Goal: Information Seeking & Learning: Learn about a topic

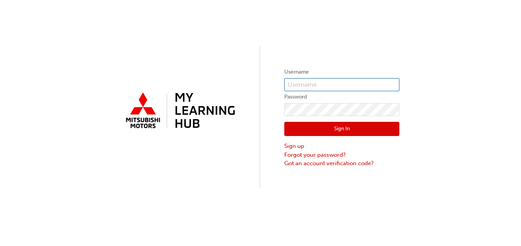
click at [339, 78] on input "text" at bounding box center [341, 84] width 115 height 13
paste input "0005985514"
type input "0005985514"
click at [306, 130] on button "Sign In" at bounding box center [341, 129] width 115 height 15
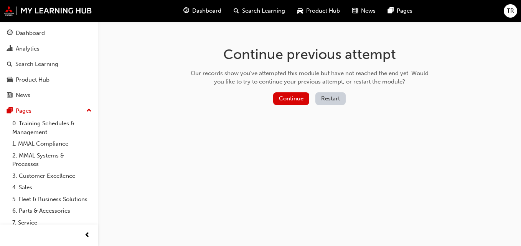
drag, startPoint x: 275, startPoint y: 133, endPoint x: 230, endPoint y: 131, distance: 45.7
click at [230, 131] on div "Continue previous attempt Our records show you've attempted this module but hav…" at bounding box center [309, 76] width 249 height 111
click at [287, 97] on button "Continue" at bounding box center [291, 98] width 36 height 13
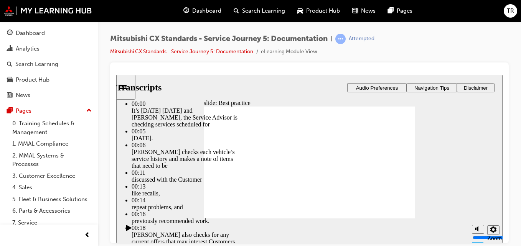
click at [132, 87] on icon "Sidebar Toggle" at bounding box center [126, 86] width 12 height 5
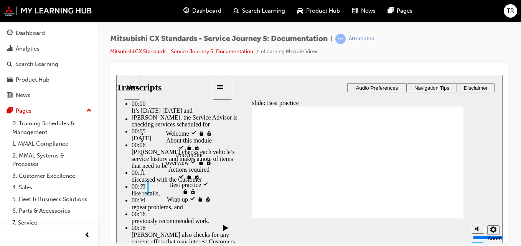
click at [487, 165] on div "slide: Best practice Best practice What does best practice look like for this t…" at bounding box center [309, 158] width 386 height 169
click at [497, 231] on button "Settings" at bounding box center [493, 230] width 12 height 10
drag, startPoint x: 497, startPoint y: 231, endPoint x: 447, endPoint y: 253, distance: 55.0
click at [447, 243] on html "slide: Best practice Best practice What does best practice look like for this t…" at bounding box center [309, 158] width 386 height 169
click at [483, 62] on div "Mitsubishi CX Standards - Service Journey 5: Documentation | Attempted Mitsubis…" at bounding box center [309, 48] width 398 height 29
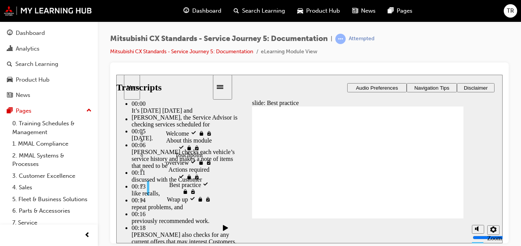
click at [223, 85] on icon "Sidebar Toggle" at bounding box center [220, 87] width 7 height 4
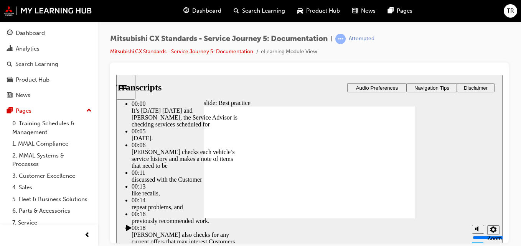
click at [494, 217] on div "slide: Best practice Best practice What does best practice look like for this t…" at bounding box center [309, 158] width 386 height 169
click at [494, 230] on icon "Settings" at bounding box center [493, 229] width 6 height 6
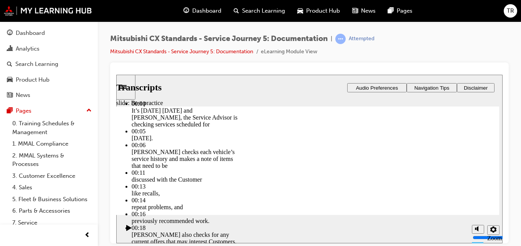
type input "104"
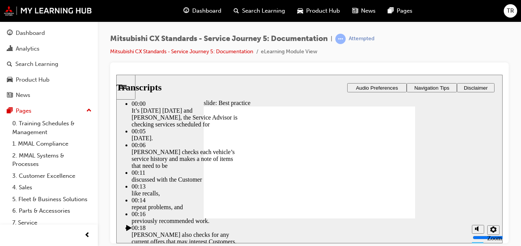
click at [435, 136] on div "slide: Best practice Best practice What does best practice look like for this t…" at bounding box center [309, 158] width 386 height 169
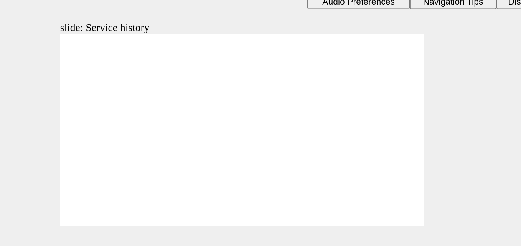
drag, startPoint x: 51, startPoint y: 72, endPoint x: 116, endPoint y: 61, distance: 66.2
drag, startPoint x: 36, startPoint y: 76, endPoint x: 101, endPoint y: 76, distance: 64.8
drag, startPoint x: 57, startPoint y: 70, endPoint x: 110, endPoint y: 90, distance: 56.8
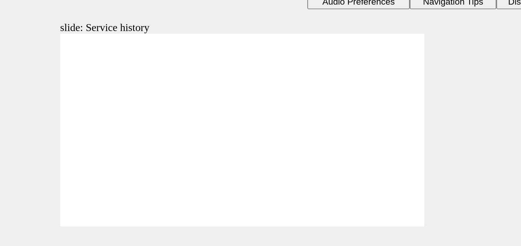
drag, startPoint x: 103, startPoint y: 72, endPoint x: 176, endPoint y: 57, distance: 75.2
drag, startPoint x: 49, startPoint y: 71, endPoint x: 114, endPoint y: 85, distance: 67.1
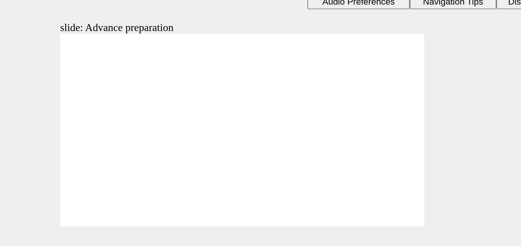
drag, startPoint x: 116, startPoint y: 61, endPoint x: 187, endPoint y: 42, distance: 73.1
drag, startPoint x: 117, startPoint y: 78, endPoint x: 187, endPoint y: 55, distance: 73.4
drag, startPoint x: 107, startPoint y: 43, endPoint x: 172, endPoint y: 74, distance: 71.9
drag, startPoint x: 128, startPoint y: 88, endPoint x: 162, endPoint y: 90, distance: 33.8
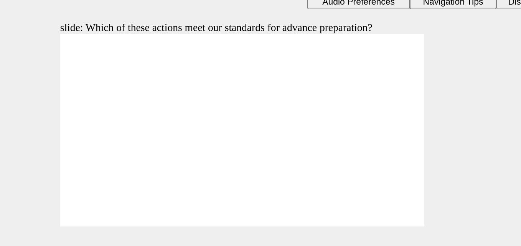
checkbox input "true"
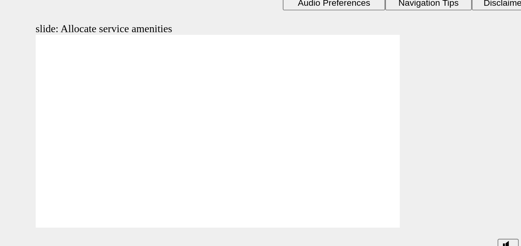
drag, startPoint x: 11, startPoint y: 73, endPoint x: 76, endPoint y: 53, distance: 67.4
drag, startPoint x: 10, startPoint y: 77, endPoint x: 75, endPoint y: 80, distance: 65.6
drag, startPoint x: 25, startPoint y: 70, endPoint x: 151, endPoint y: 55, distance: 126.7
drag, startPoint x: 31, startPoint y: 77, endPoint x: 73, endPoint y: 97, distance: 46.8
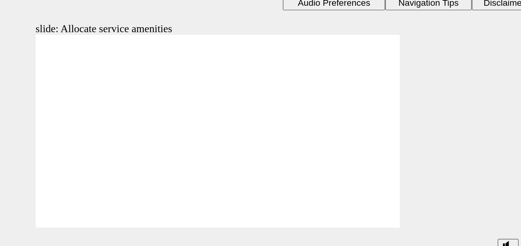
checkbox input "true"
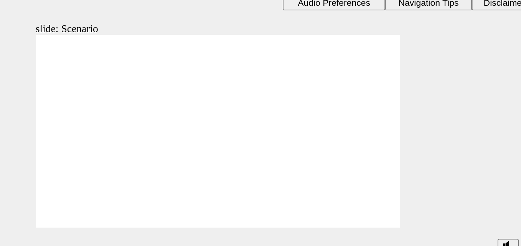
drag, startPoint x: 12, startPoint y: 71, endPoint x: 58, endPoint y: 67, distance: 45.9
drag, startPoint x: 20, startPoint y: 71, endPoint x: 86, endPoint y: 87, distance: 68.1
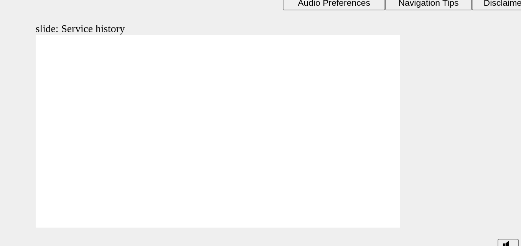
drag, startPoint x: 5, startPoint y: 72, endPoint x: 65, endPoint y: 97, distance: 65.2
drag, startPoint x: 97, startPoint y: 87, endPoint x: 158, endPoint y: 34, distance: 81.0
drag, startPoint x: 89, startPoint y: 56, endPoint x: 155, endPoint y: 59, distance: 65.7
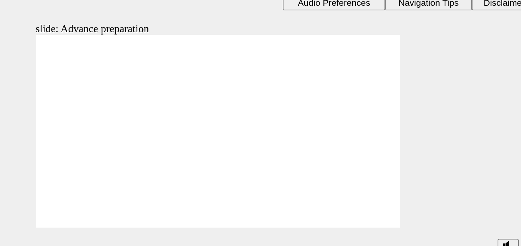
drag, startPoint x: 80, startPoint y: 69, endPoint x: 139, endPoint y: 63, distance: 59.0
drag, startPoint x: 85, startPoint y: 43, endPoint x: 152, endPoint y: 90, distance: 82.0
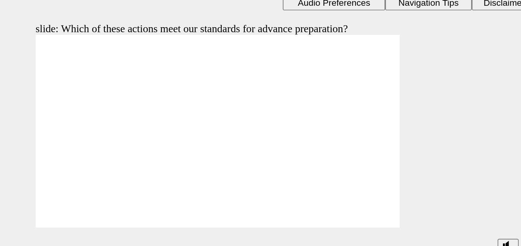
checkbox input "true"
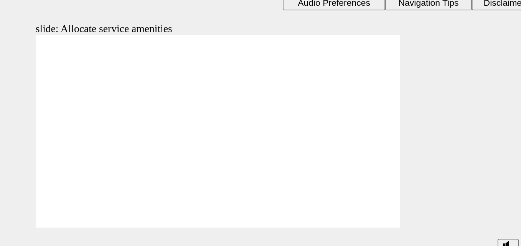
drag, startPoint x: 26, startPoint y: 71, endPoint x: 161, endPoint y: 41, distance: 138.7
drag, startPoint x: 14, startPoint y: 70, endPoint x: 61, endPoint y: 62, distance: 47.5
drag, startPoint x: 32, startPoint y: 76, endPoint x: 148, endPoint y: 69, distance: 116.0
drag, startPoint x: 20, startPoint y: 77, endPoint x: 60, endPoint y: 67, distance: 41.0
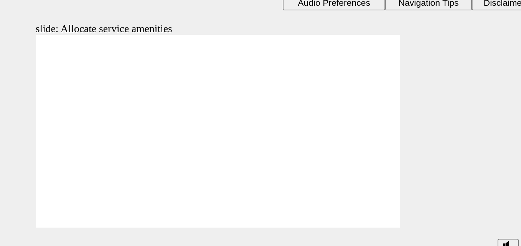
drag, startPoint x: 15, startPoint y: 70, endPoint x: 68, endPoint y: 77, distance: 53.8
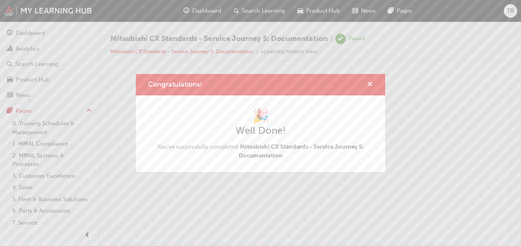
click at [369, 84] on span "cross-icon" at bounding box center [370, 85] width 6 height 7
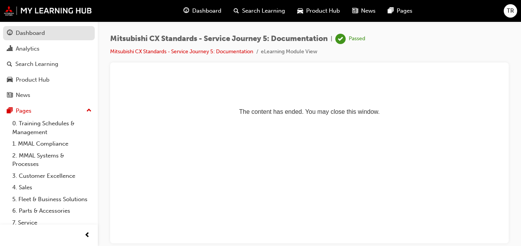
click at [36, 29] on div "Dashboard" at bounding box center [30, 33] width 29 height 9
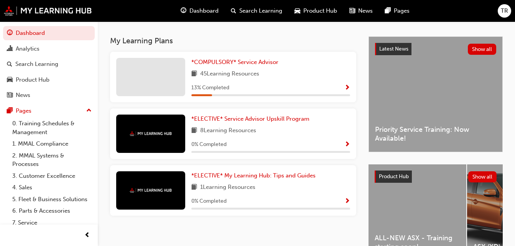
scroll to position [159, 0]
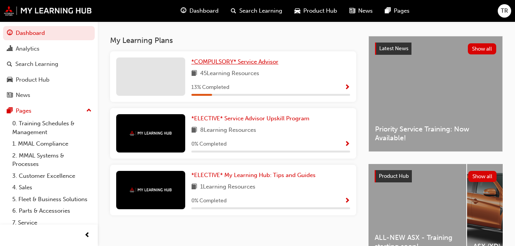
click at [234, 61] on link "*COMPULSORY* Service Advisor" at bounding box center [236, 62] width 90 height 9
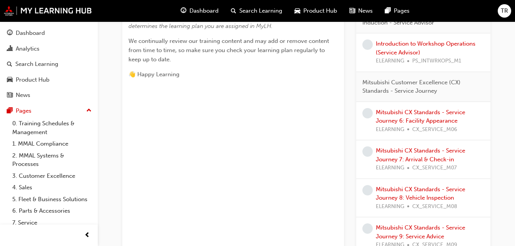
scroll to position [369, 0]
click at [406, 120] on link "Mitsubishi CX Standards - Service Journey 6: Facility Appearance" at bounding box center [420, 117] width 89 height 16
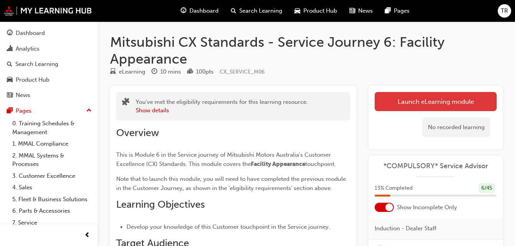
click at [405, 111] on link "Launch eLearning module" at bounding box center [436, 101] width 122 height 19
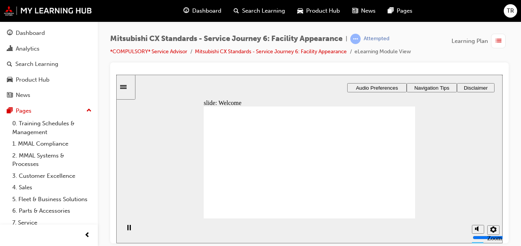
drag, startPoint x: 521, startPoint y: 185, endPoint x: 471, endPoint y: 120, distance: 82.1
click at [471, 120] on div "slide: Welcome Facility Appearance Service Journey Click Start your engines to …" at bounding box center [309, 158] width 386 height 169
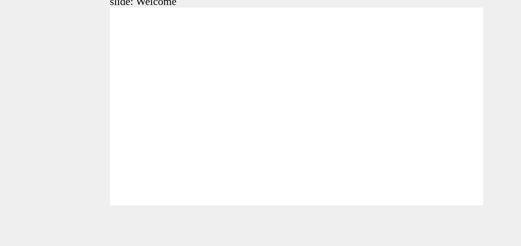
drag, startPoint x: 179, startPoint y: 59, endPoint x: 162, endPoint y: 78, distance: 26.1
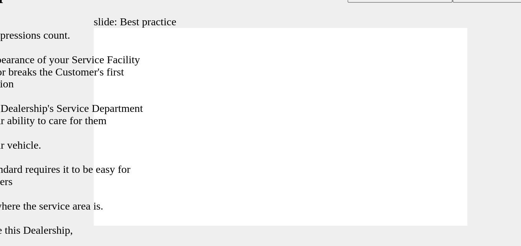
type input "116"
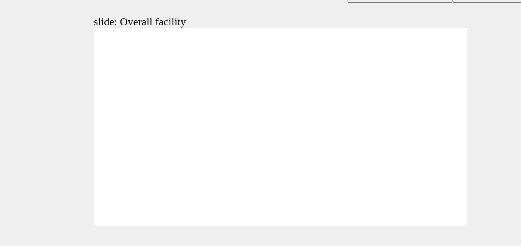
drag, startPoint x: 69, startPoint y: 51, endPoint x: 109, endPoint y: 30, distance: 44.9
drag, startPoint x: 82, startPoint y: 66, endPoint x: 140, endPoint y: 34, distance: 66.5
drag, startPoint x: 87, startPoint y: 72, endPoint x: 221, endPoint y: 29, distance: 140.5
drag, startPoint x: 72, startPoint y: 72, endPoint x: 143, endPoint y: 52, distance: 74.1
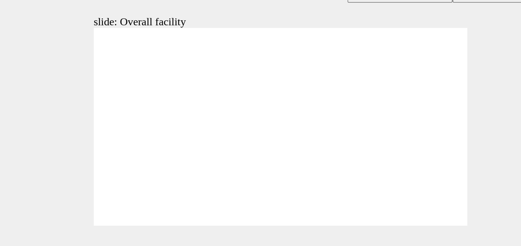
drag, startPoint x: 66, startPoint y: 79, endPoint x: 144, endPoint y: 65, distance: 79.1
drag, startPoint x: 76, startPoint y: 78, endPoint x: 145, endPoint y: 88, distance: 68.9
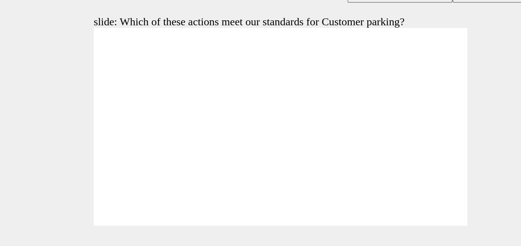
checkbox input "true"
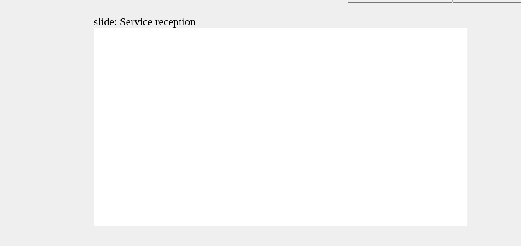
drag, startPoint x: 78, startPoint y: 69, endPoint x: 131, endPoint y: 60, distance: 53.7
drag, startPoint x: 89, startPoint y: 62, endPoint x: 137, endPoint y: 67, distance: 48.3
drag, startPoint x: 77, startPoint y: 67, endPoint x: 150, endPoint y: 38, distance: 78.6
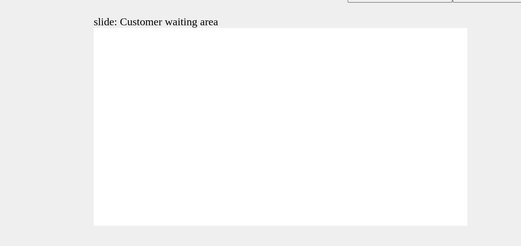
drag, startPoint x: 75, startPoint y: 69, endPoint x: 135, endPoint y: 60, distance: 60.9
drag, startPoint x: 141, startPoint y: 44, endPoint x: 210, endPoint y: 42, distance: 69.1
drag, startPoint x: 91, startPoint y: 71, endPoint x: 143, endPoint y: 60, distance: 53.3
drag, startPoint x: 83, startPoint y: 68, endPoint x: 205, endPoint y: 58, distance: 122.3
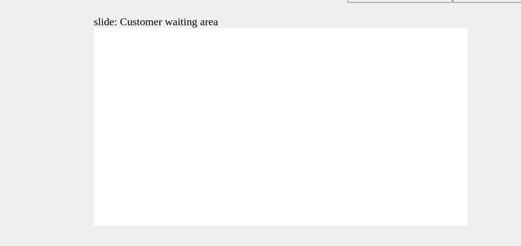
drag, startPoint x: 91, startPoint y: 63, endPoint x: 127, endPoint y: 58, distance: 37.1
drag, startPoint x: 73, startPoint y: 72, endPoint x: 134, endPoint y: 76, distance: 61.5
checkbox input "true"
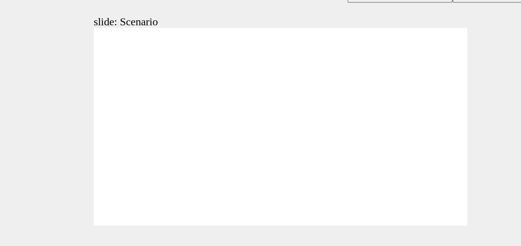
checkbox input "false"
checkbox input "true"
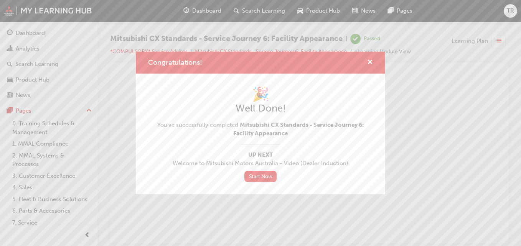
click at [254, 185] on div "🎉 Well Done! You've successfully completed Mitsubishi CX Standards - Service Jo…" at bounding box center [260, 134] width 249 height 121
click at [257, 169] on div "🎉 Well Done! You've successfully completed Mitsubishi CX Standards - Service Jo…" at bounding box center [260, 134] width 225 height 96
click at [256, 178] on link "Start Now" at bounding box center [260, 176] width 32 height 11
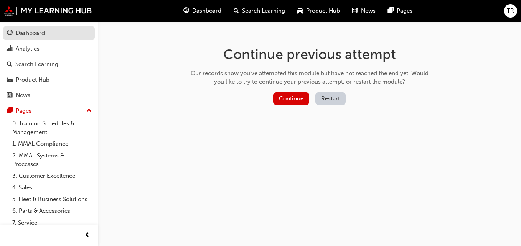
click at [30, 30] on div "Dashboard" at bounding box center [30, 33] width 29 height 9
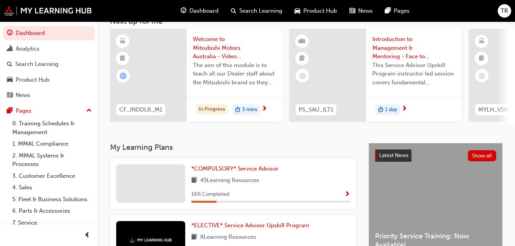
scroll to position [52, 0]
click at [223, 173] on span "*COMPULSORY* Service Advisor" at bounding box center [234, 169] width 87 height 7
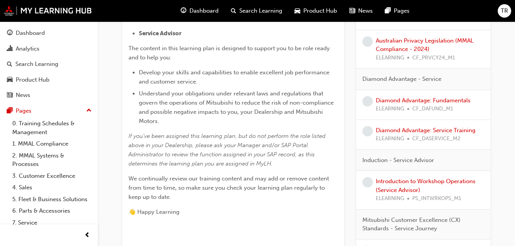
scroll to position [231, 0]
click at [404, 102] on link "Diamond Advantage: Fundamentals" at bounding box center [423, 100] width 95 height 7
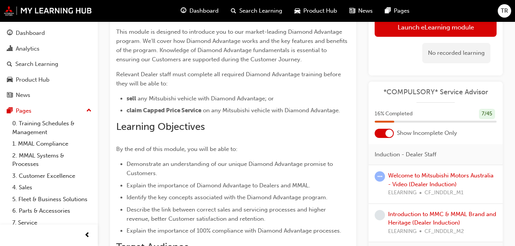
scroll to position [74, 0]
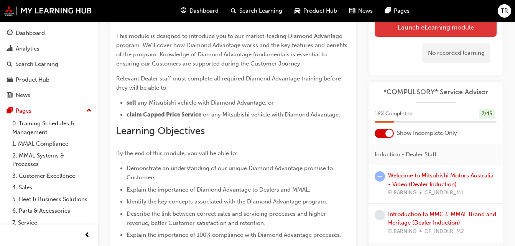
click at [424, 25] on link "Launch eLearning module" at bounding box center [436, 27] width 122 height 19
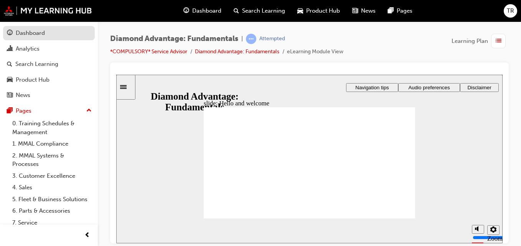
click at [37, 35] on div "Dashboard" at bounding box center [30, 33] width 29 height 9
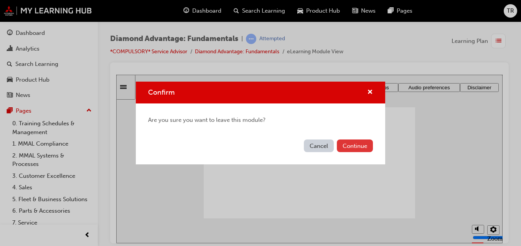
click at [354, 147] on button "Continue" at bounding box center [355, 146] width 36 height 13
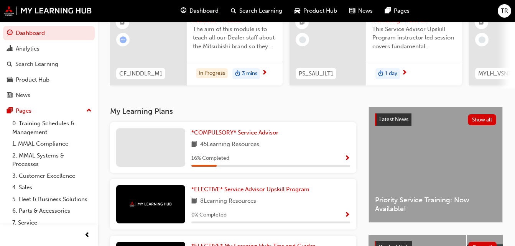
scroll to position [88, 0]
click at [231, 137] on span "*COMPULSORY* Service Advisor" at bounding box center [234, 133] width 87 height 7
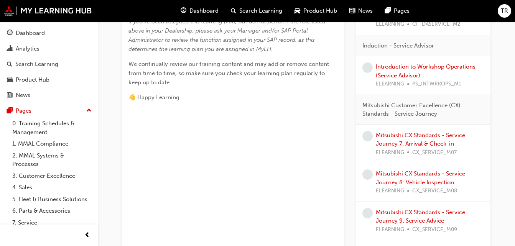
scroll to position [346, 0]
click at [433, 138] on div "Mitsubishi CX Standards - Service Journey 7: Arrival & Check-in ELEARNING CX_SE…" at bounding box center [430, 144] width 109 height 26
click at [430, 143] on link "Mitsubishi CX Standards - Service Journey 7: Arrival & Check-in" at bounding box center [420, 140] width 89 height 16
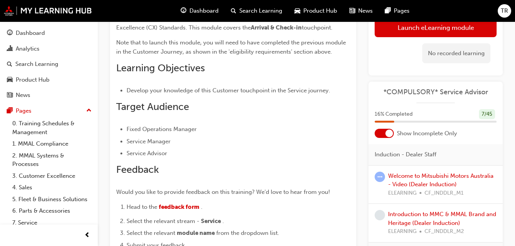
scroll to position [135, 0]
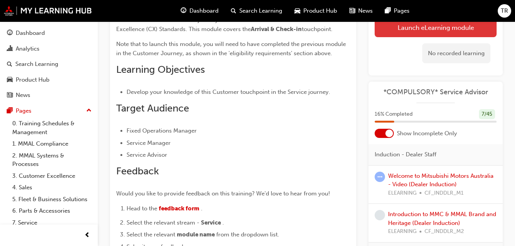
click at [429, 29] on link "Launch eLearning module" at bounding box center [436, 27] width 122 height 19
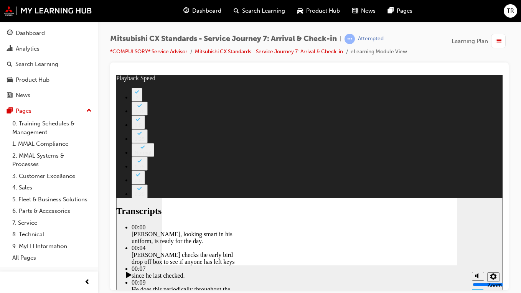
type input "181"
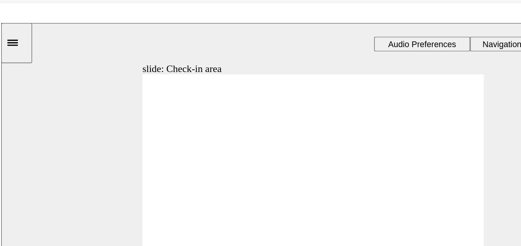
drag, startPoint x: 155, startPoint y: 110, endPoint x: 213, endPoint y: 101, distance: 58.6
drag, startPoint x: 143, startPoint y: 107, endPoint x: 196, endPoint y: 107, distance: 52.9
drag, startPoint x: 158, startPoint y: 114, endPoint x: 203, endPoint y: 122, distance: 45.3
drag, startPoint x: 207, startPoint y: 105, endPoint x: 265, endPoint y: 89, distance: 60.1
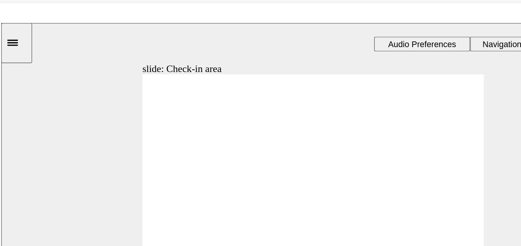
drag, startPoint x: 146, startPoint y: 111, endPoint x: 197, endPoint y: 114, distance: 50.7
drag, startPoint x: 143, startPoint y: 115, endPoint x: 207, endPoint y: 141, distance: 69.4
drag, startPoint x: 258, startPoint y: 89, endPoint x: 189, endPoint y: 144, distance: 88.8
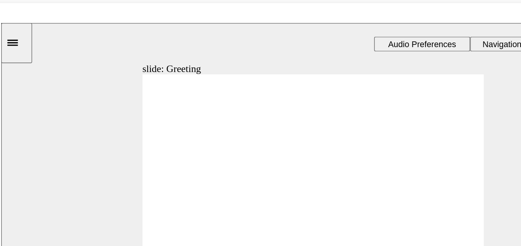
drag, startPoint x: 143, startPoint y: 111, endPoint x: 193, endPoint y: 99, distance: 51.3
drag, startPoint x: 134, startPoint y: 117, endPoint x: 196, endPoint y: 107, distance: 62.3
drag, startPoint x: 196, startPoint y: 107, endPoint x: 243, endPoint y: 99, distance: 48.1
drag, startPoint x: 142, startPoint y: 109, endPoint x: 197, endPoint y: 101, distance: 55.4
drag, startPoint x: 134, startPoint y: 115, endPoint x: 212, endPoint y: 128, distance: 78.5
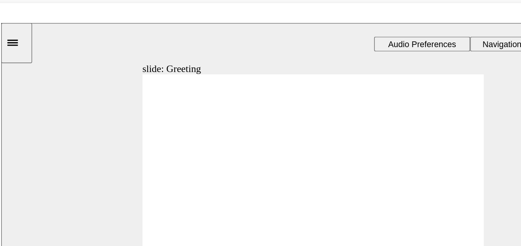
drag, startPoint x: 131, startPoint y: 111, endPoint x: 182, endPoint y: 100, distance: 52.5
drag, startPoint x: 138, startPoint y: 114, endPoint x: 278, endPoint y: 88, distance: 142.7
drag, startPoint x: 143, startPoint y: 119, endPoint x: 200, endPoint y: 110, distance: 57.9
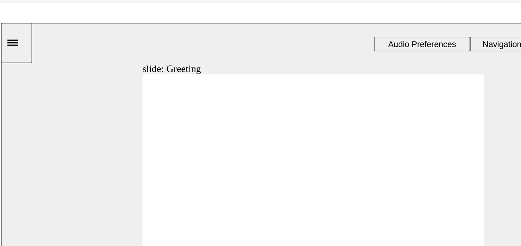
drag, startPoint x: 132, startPoint y: 114, endPoint x: 280, endPoint y: 107, distance: 147.8
drag, startPoint x: 156, startPoint y: 113, endPoint x: 285, endPoint y: 96, distance: 130.3
drag, startPoint x: 152, startPoint y: 116, endPoint x: 289, endPoint y: 101, distance: 137.3
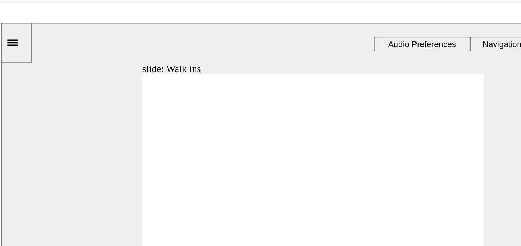
drag, startPoint x: 275, startPoint y: 94, endPoint x: 206, endPoint y: 93, distance: 69.0
drag, startPoint x: 141, startPoint y: 115, endPoint x: 208, endPoint y: 103, distance: 67.9
drag, startPoint x: 153, startPoint y: 109, endPoint x: 204, endPoint y: 113, distance: 51.6
drag, startPoint x: 142, startPoint y: 112, endPoint x: 207, endPoint y: 126, distance: 65.9
drag, startPoint x: 138, startPoint y: 111, endPoint x: 277, endPoint y: 102, distance: 139.9
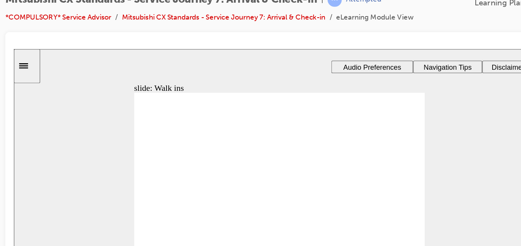
drag, startPoint x: 338, startPoint y: 130, endPoint x: 336, endPoint y: 113, distance: 17.7
click at [336, 113] on div "slide: Walk ins Walk ins What is the correct order of actions to take for a wal…" at bounding box center [206, 133] width 386 height 169
drag, startPoint x: 218, startPoint y: 165, endPoint x: 300, endPoint y: 105, distance: 101.0
drag, startPoint x: 214, startPoint y: 135, endPoint x: 281, endPoint y: 117, distance: 70.3
drag, startPoint x: 226, startPoint y: 145, endPoint x: 284, endPoint y: 130, distance: 59.6
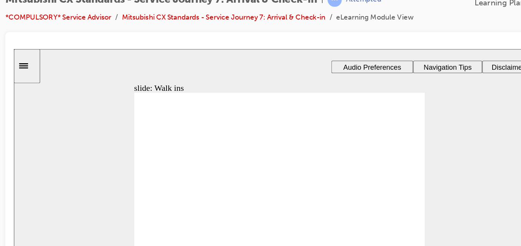
drag, startPoint x: 213, startPoint y: 109, endPoint x: 278, endPoint y: 150, distance: 76.8
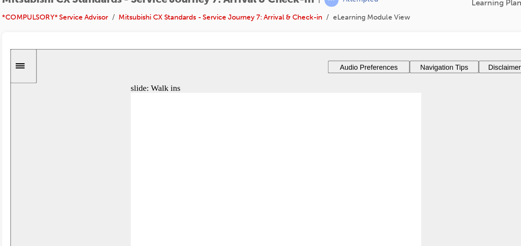
drag, startPoint x: 204, startPoint y: 130, endPoint x: 277, endPoint y: 169, distance: 83.2
drag, startPoint x: 136, startPoint y: 135, endPoint x: 283, endPoint y: 123, distance: 147.4
drag, startPoint x: 156, startPoint y: 131, endPoint x: 238, endPoint y: 133, distance: 82.5
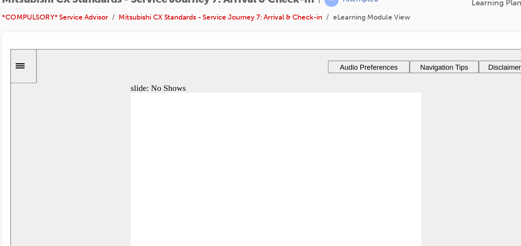
drag, startPoint x: 167, startPoint y: 132, endPoint x: 212, endPoint y: 121, distance: 46.3
drag, startPoint x: 255, startPoint y: 147, endPoint x: 189, endPoint y: 132, distance: 68.2
drag, startPoint x: 202, startPoint y: 124, endPoint x: 248, endPoint y: 148, distance: 52.1
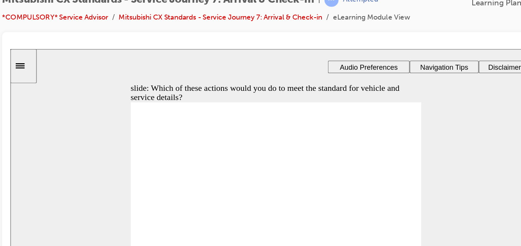
checkbox input "true"
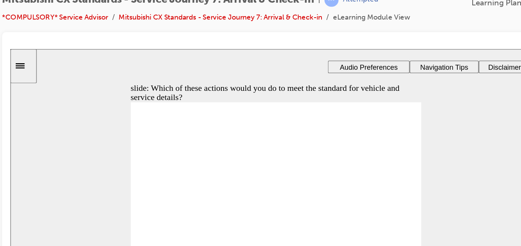
checkbox input "true"
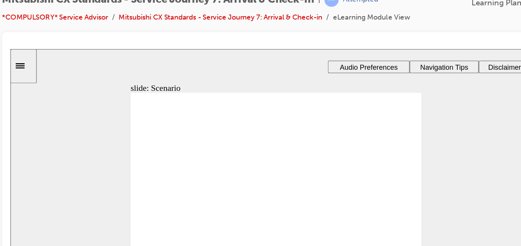
checkbox input "true"
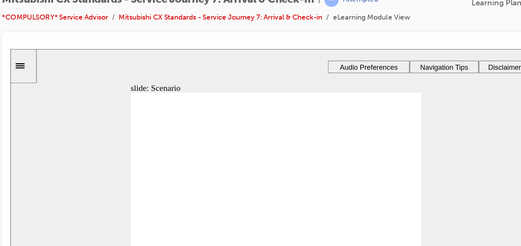
checkbox input "true"
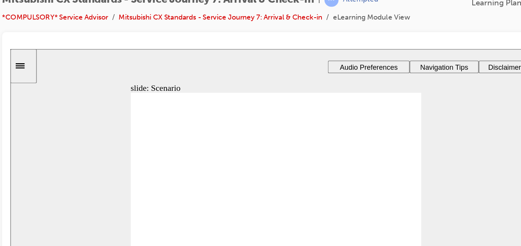
drag, startPoint x: 150, startPoint y: 141, endPoint x: 205, endPoint y: 129, distance: 56.0
drag, startPoint x: 145, startPoint y: 139, endPoint x: 202, endPoint y: 132, distance: 57.6
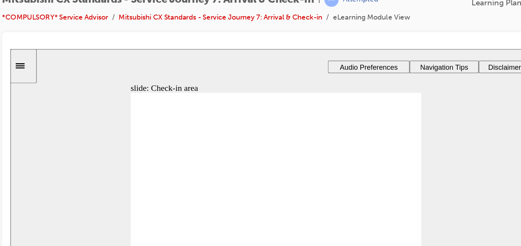
drag, startPoint x: 150, startPoint y: 138, endPoint x: 198, endPoint y: 151, distance: 49.9
drag, startPoint x: 156, startPoint y: 148, endPoint x: 206, endPoint y: 158, distance: 51.6
drag, startPoint x: 164, startPoint y: 147, endPoint x: 252, endPoint y: 133, distance: 88.5
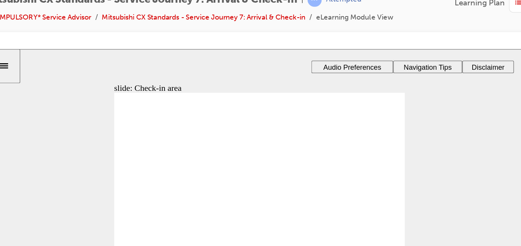
drag, startPoint x: 206, startPoint y: 120, endPoint x: 278, endPoint y: 125, distance: 72.3
drag, startPoint x: 195, startPoint y: 169, endPoint x: 262, endPoint y: 112, distance: 88.4
drag, startPoint x: 192, startPoint y: 137, endPoint x: 263, endPoint y: 125, distance: 72.8
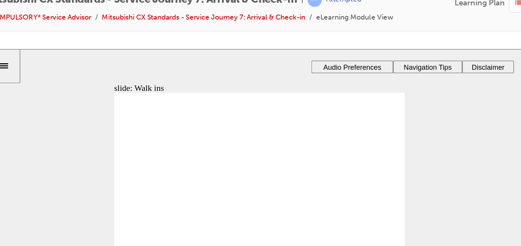
drag, startPoint x: 263, startPoint y: 125, endPoint x: 195, endPoint y: 139, distance: 70.0
drag, startPoint x: 194, startPoint y: 109, endPoint x: 263, endPoint y: 125, distance: 71.0
drag, startPoint x: 204, startPoint y: 137, endPoint x: 265, endPoint y: 136, distance: 61.0
drag, startPoint x: 183, startPoint y: 157, endPoint x: 247, endPoint y: 148, distance: 65.1
drag, startPoint x: 211, startPoint y: 129, endPoint x: 279, endPoint y: 166, distance: 77.7
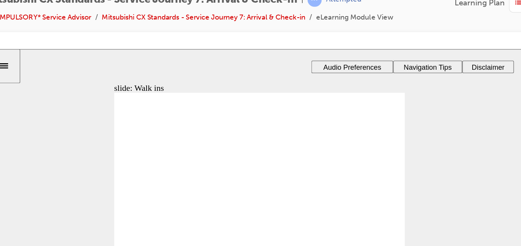
drag, startPoint x: 137, startPoint y: 130, endPoint x: 275, endPoint y: 126, distance: 138.1
drag, startPoint x: 162, startPoint y: 136, endPoint x: 277, endPoint y: 131, distance: 115.1
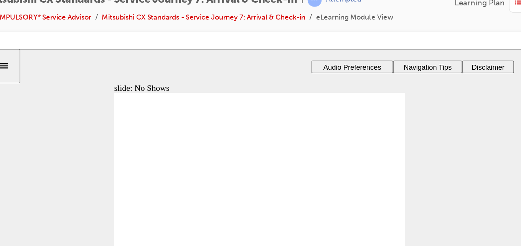
drag, startPoint x: 131, startPoint y: 136, endPoint x: 198, endPoint y: 121, distance: 68.8
drag, startPoint x: 125, startPoint y: 139, endPoint x: 260, endPoint y: 144, distance: 135.1
drag, startPoint x: 248, startPoint y: 143, endPoint x: 186, endPoint y: 132, distance: 63.1
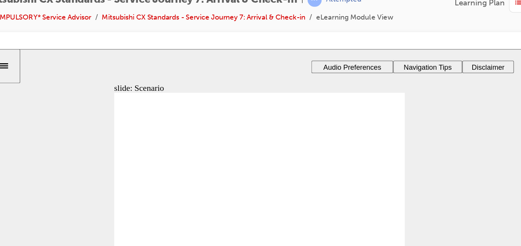
checkbox input "true"
checkbox input "false"
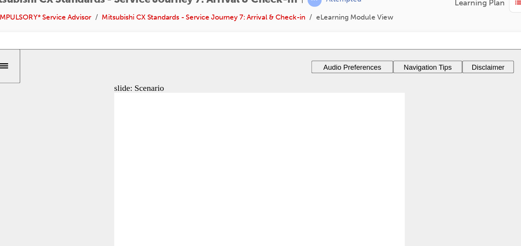
checkbox input "true"
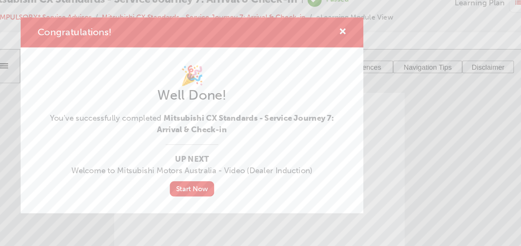
click at [373, 64] on div "Congratulations!" at bounding box center [260, 63] width 249 height 22
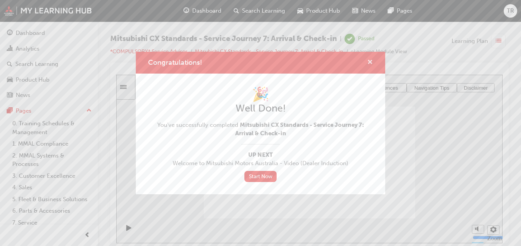
click at [370, 59] on span "cross-icon" at bounding box center [370, 62] width 6 height 7
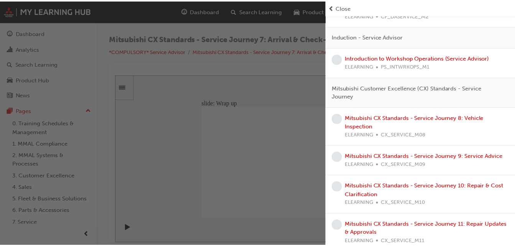
scroll to position [340, 0]
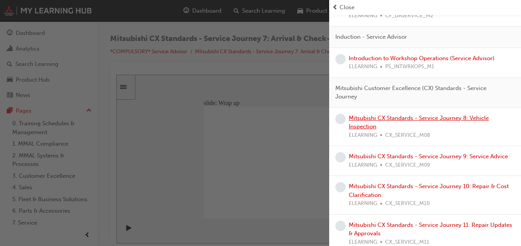
click at [418, 120] on link "Mitsubishi CX Standards - Service Journey 8: Vehicle Inspection" at bounding box center [419, 123] width 140 height 16
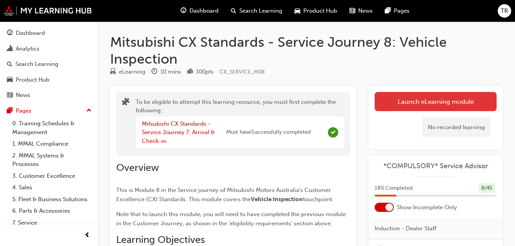
click at [418, 107] on button "Launch eLearning module" at bounding box center [436, 101] width 122 height 19
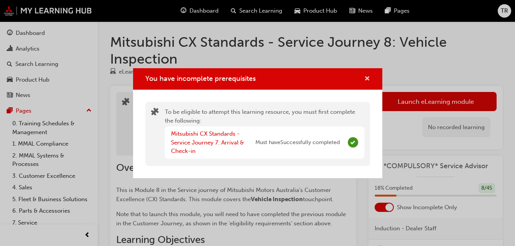
click at [366, 81] on span "cross-icon" at bounding box center [367, 79] width 6 height 7
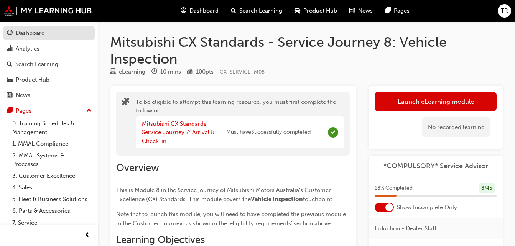
click at [30, 33] on div "Dashboard" at bounding box center [30, 33] width 29 height 9
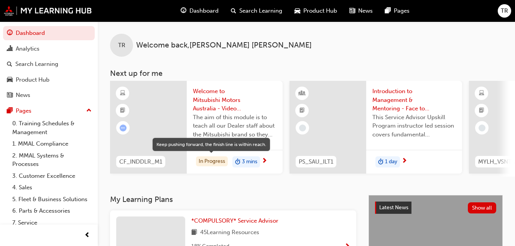
click at [202, 158] on div "In Progress" at bounding box center [212, 161] width 32 height 10
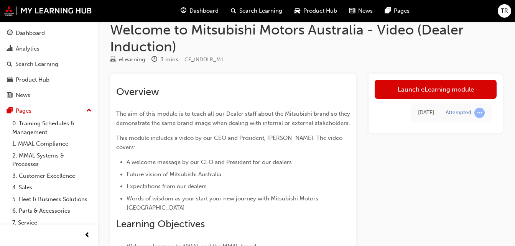
scroll to position [13, 0]
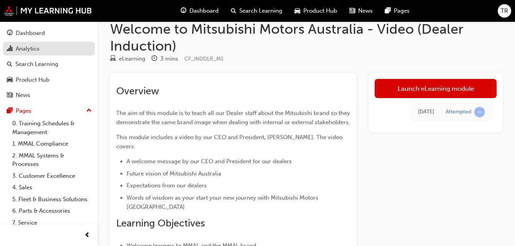
click at [46, 42] on link "Analytics" at bounding box center [49, 49] width 92 height 14
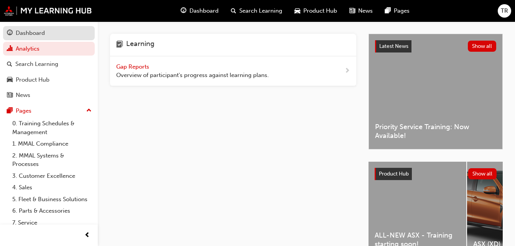
click at [49, 36] on div "Dashboard" at bounding box center [49, 33] width 84 height 10
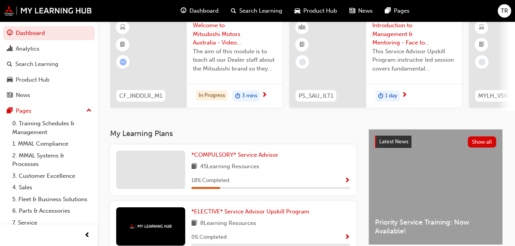
scroll to position [66, 0]
click at [150, 171] on div at bounding box center [150, 170] width 69 height 38
click at [212, 158] on span "*COMPULSORY* Service Advisor" at bounding box center [234, 155] width 87 height 7
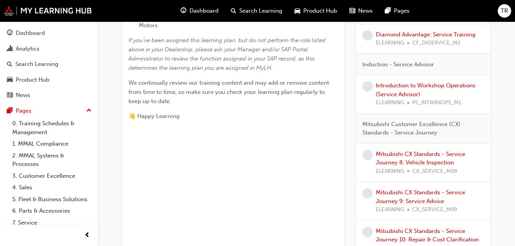
scroll to position [327, 0]
click at [417, 152] on link "Mitsubishi CX Standards - Service Journey 8: Vehicle Inspection" at bounding box center [420, 158] width 89 height 16
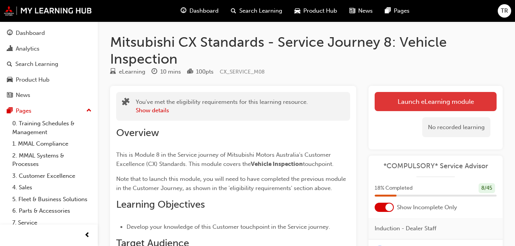
click at [400, 104] on link "Launch eLearning module" at bounding box center [436, 101] width 122 height 19
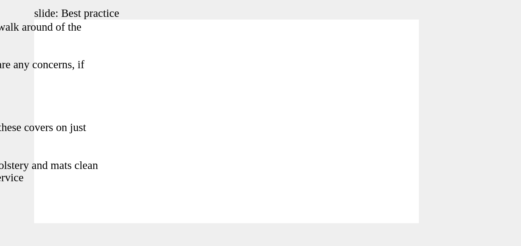
type input "112"
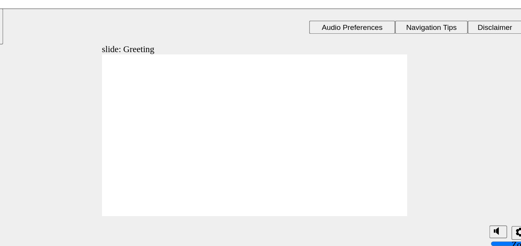
drag, startPoint x: 109, startPoint y: 98, endPoint x: 237, endPoint y: 74, distance: 130.7
drag, startPoint x: 112, startPoint y: 100, endPoint x: 177, endPoint y: 77, distance: 68.5
drag, startPoint x: 115, startPoint y: 95, endPoint x: 174, endPoint y: 84, distance: 60.2
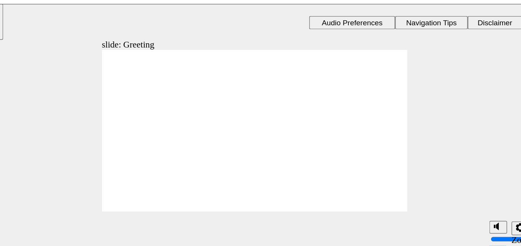
drag, startPoint x: 110, startPoint y: 101, endPoint x: 161, endPoint y: 86, distance: 54.0
drag, startPoint x: 130, startPoint y: 92, endPoint x: 168, endPoint y: 99, distance: 38.6
drag, startPoint x: 109, startPoint y: 99, endPoint x: 239, endPoint y: 79, distance: 131.7
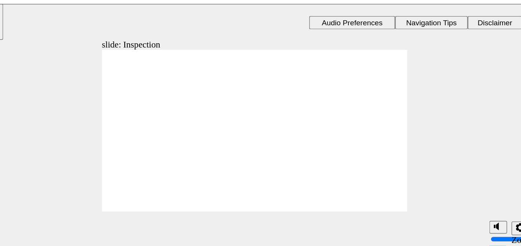
drag, startPoint x: 187, startPoint y: 105, endPoint x: 254, endPoint y: 62, distance: 79.6
drag, startPoint x: 180, startPoint y: 127, endPoint x: 255, endPoint y: 84, distance: 85.7
drag, startPoint x: 178, startPoint y: 96, endPoint x: 254, endPoint y: 98, distance: 76.3
drag, startPoint x: 171, startPoint y: 58, endPoint x: 232, endPoint y: 103, distance: 75.7
drag, startPoint x: 156, startPoint y: 81, endPoint x: 235, endPoint y: 123, distance: 90.6
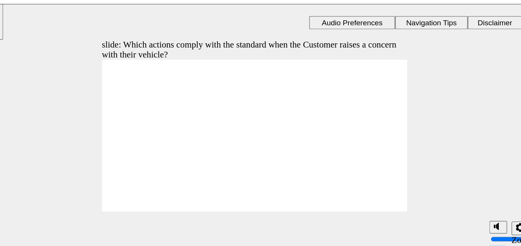
checkbox input "true"
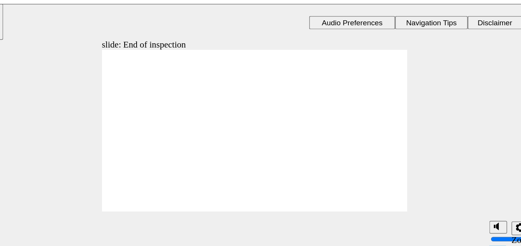
drag, startPoint x: 119, startPoint y: 97, endPoint x: 186, endPoint y: 83, distance: 68.3
drag, startPoint x: 120, startPoint y: 93, endPoint x: 175, endPoint y: 92, distance: 55.2
drag, startPoint x: 116, startPoint y: 92, endPoint x: 251, endPoint y: 81, distance: 135.9
drag, startPoint x: 128, startPoint y: 93, endPoint x: 250, endPoint y: 95, distance: 121.2
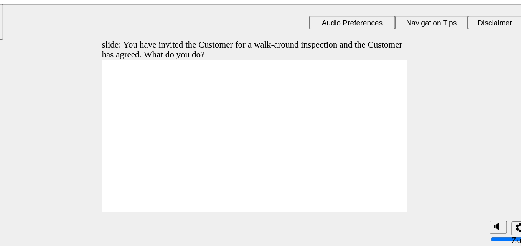
checkbox input "true"
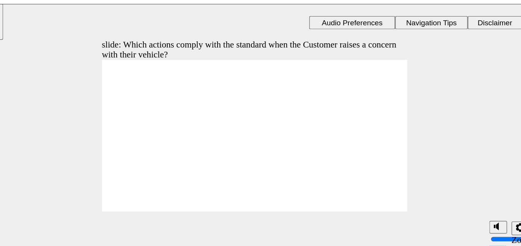
checkbox input "true"
checkbox input "false"
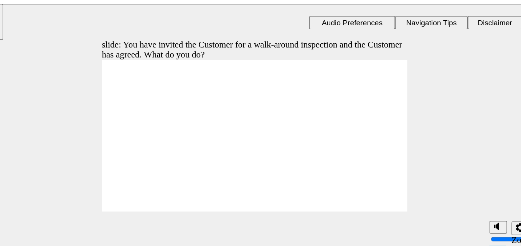
checkbox input "true"
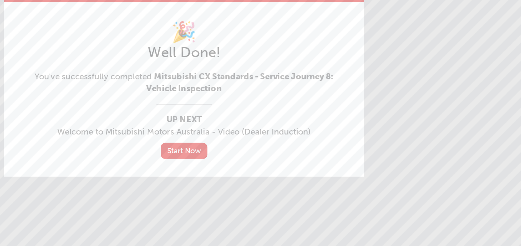
click at [342, 172] on div "Start Now" at bounding box center [260, 176] width 225 height 11
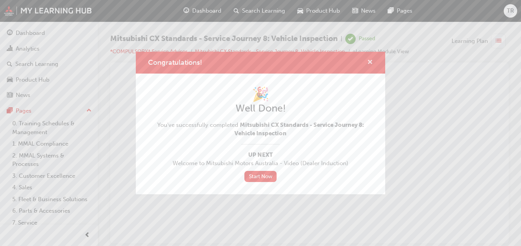
click at [368, 64] on span "cross-icon" at bounding box center [370, 62] width 6 height 7
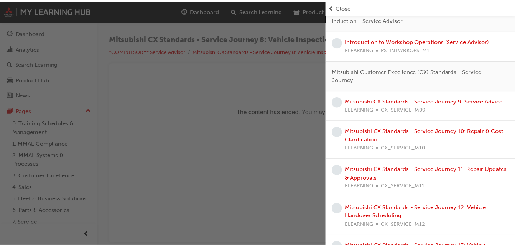
scroll to position [357, 0]
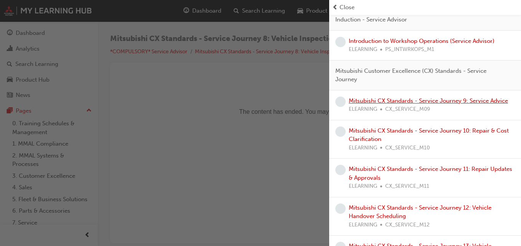
click at [373, 103] on link "Mitsubishi CX Standards - Service Journey 9: Service Advice" at bounding box center [428, 100] width 159 height 7
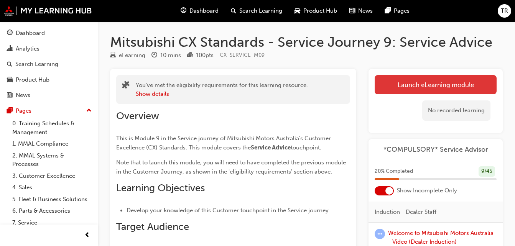
click at [406, 88] on link "Launch eLearning module" at bounding box center [436, 84] width 122 height 19
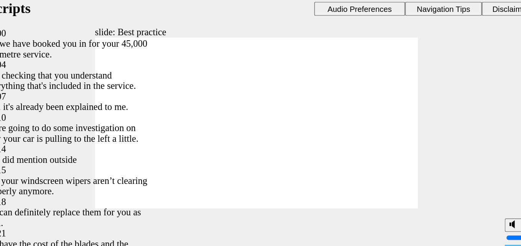
type input "75"
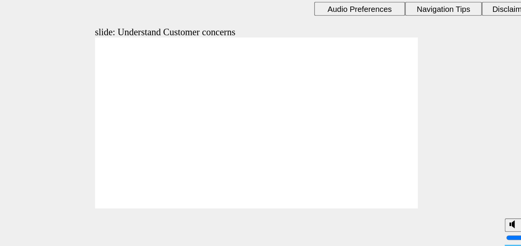
drag, startPoint x: 108, startPoint y: 89, endPoint x: 161, endPoint y: 72, distance: 56.5
drag, startPoint x: 100, startPoint y: 92, endPoint x: 166, endPoint y: 79, distance: 67.7
drag, startPoint x: 95, startPoint y: 86, endPoint x: 236, endPoint y: 60, distance: 143.9
drag, startPoint x: 117, startPoint y: 89, endPoint x: 243, endPoint y: 88, distance: 126.2
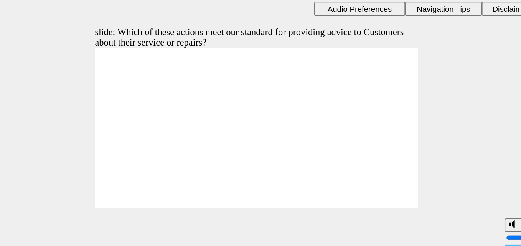
checkbox input "true"
checkbox input "false"
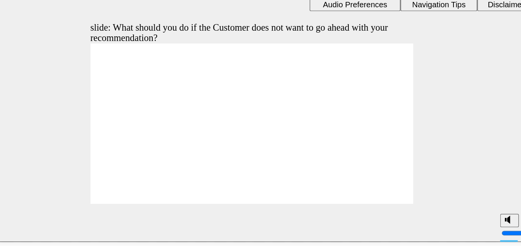
checkbox input "true"
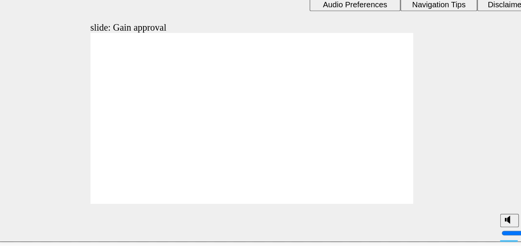
drag, startPoint x: 123, startPoint y: 87, endPoint x: 208, endPoint y: 77, distance: 85.7
drag, startPoint x: 102, startPoint y: 87, endPoint x: 228, endPoint y: 76, distance: 125.9
drag, startPoint x: 105, startPoint y: 87, endPoint x: 150, endPoint y: 66, distance: 49.6
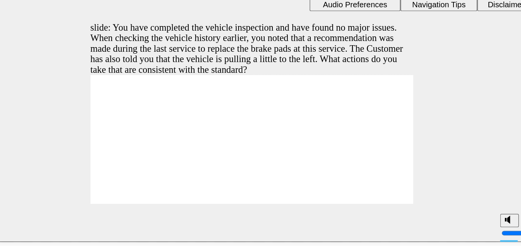
checkbox input "true"
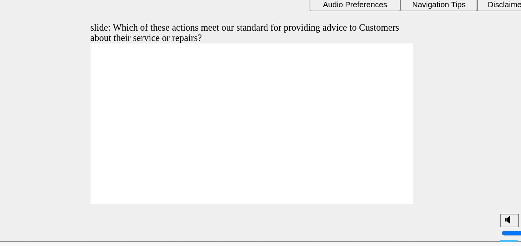
checkbox input "true"
checkbox input "false"
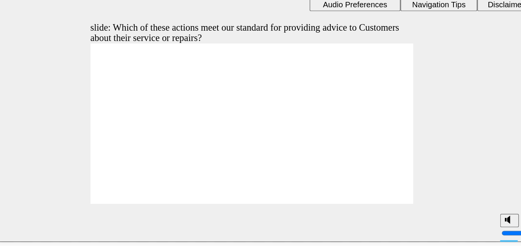
checkbox input "false"
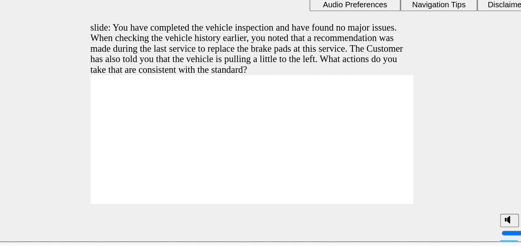
checkbox input "true"
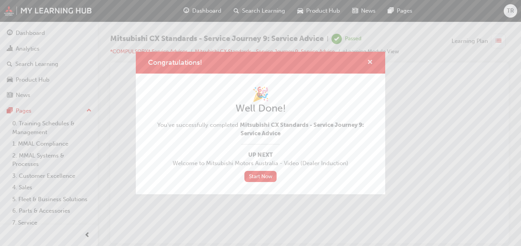
click at [372, 61] on span "cross-icon" at bounding box center [370, 62] width 6 height 7
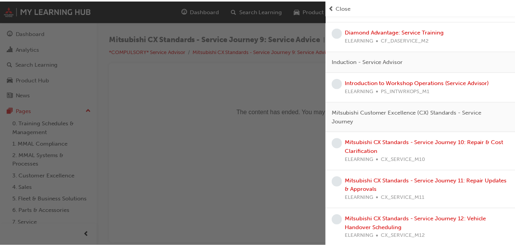
scroll to position [311, 0]
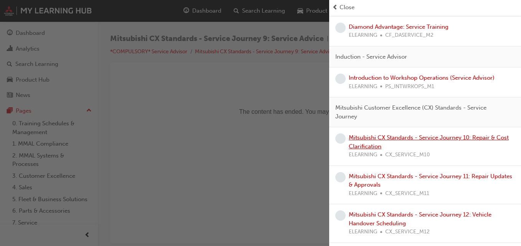
click at [388, 145] on link "Mitsubishi CX Standards - Service Journey 10: Repair & Cost Clarification" at bounding box center [429, 142] width 160 height 16
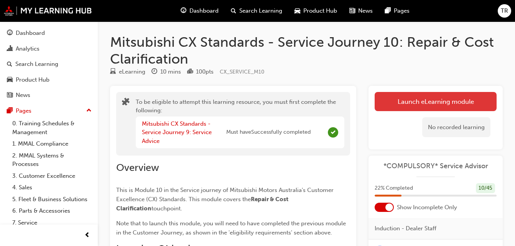
click at [401, 107] on link "Launch eLearning module" at bounding box center [436, 101] width 122 height 19
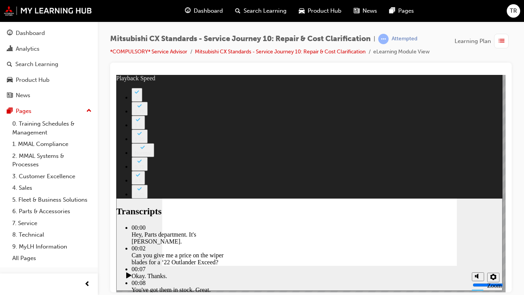
type input "105"
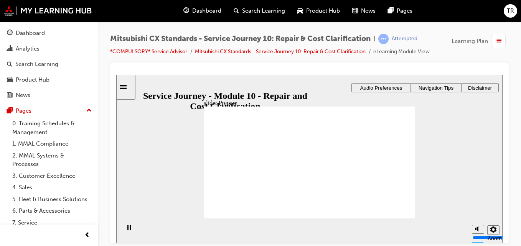
drag, startPoint x: 258, startPoint y: 170, endPoint x: 311, endPoint y: 161, distance: 54.1
drag, startPoint x: 264, startPoint y: 172, endPoint x: 323, endPoint y: 167, distance: 59.3
drag, startPoint x: 257, startPoint y: 170, endPoint x: 299, endPoint y: 170, distance: 42.2
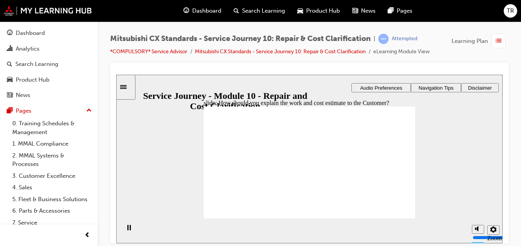
checkbox input "true"
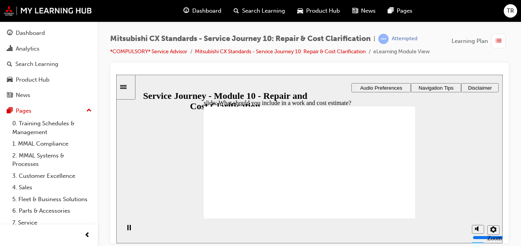
checkbox input "false"
checkbox input "true"
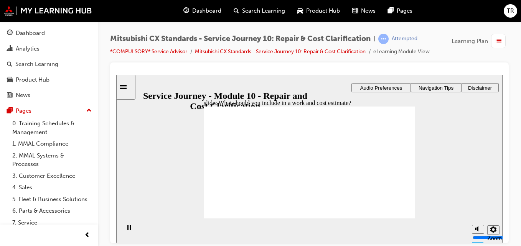
drag, startPoint x: 257, startPoint y: 163, endPoint x: 300, endPoint y: 147, distance: 45.7
drag, startPoint x: 258, startPoint y: 164, endPoint x: 379, endPoint y: 156, distance: 121.5
drag, startPoint x: 268, startPoint y: 163, endPoint x: 402, endPoint y: 156, distance: 133.6
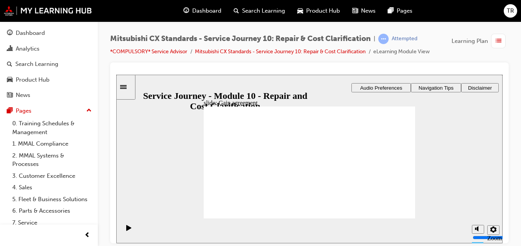
drag, startPoint x: 263, startPoint y: 166, endPoint x: 316, endPoint y: 150, distance: 54.7
drag, startPoint x: 259, startPoint y: 167, endPoint x: 386, endPoint y: 174, distance: 127.1
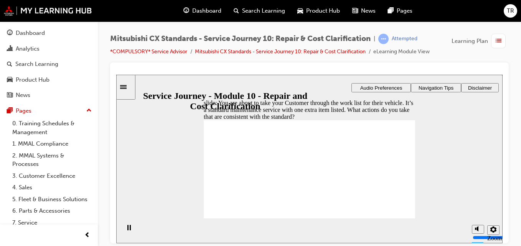
checkbox input "true"
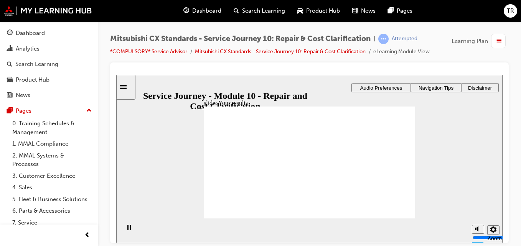
checkbox input "false"
drag, startPoint x: 281, startPoint y: 154, endPoint x: 278, endPoint y: 159, distance: 6.2
checkbox input "true"
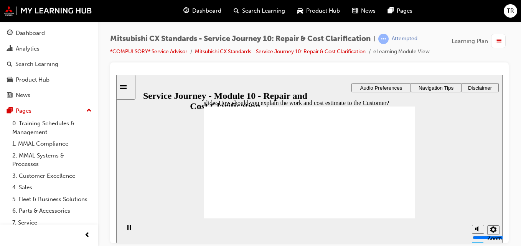
checkbox input "true"
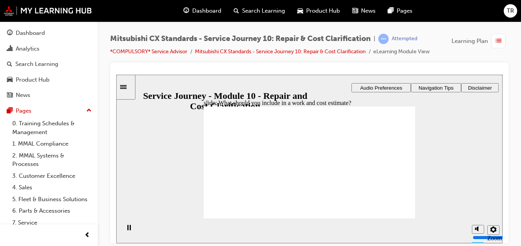
checkbox input "true"
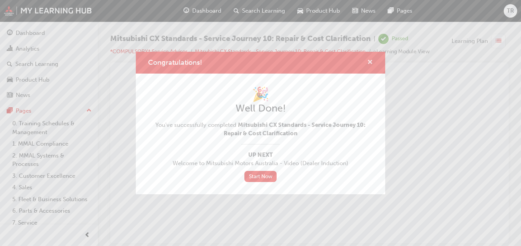
click at [368, 59] on span "cross-icon" at bounding box center [370, 62] width 6 height 7
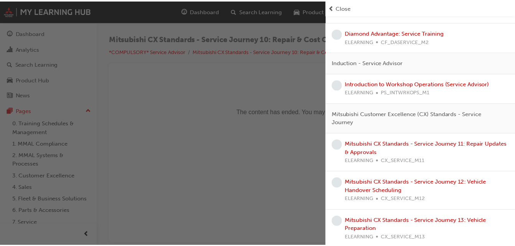
scroll to position [314, 0]
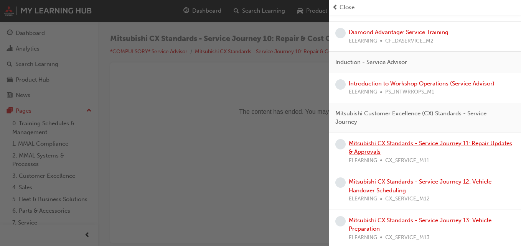
click at [380, 147] on link "Mitsubishi CX Standards - Service Journey 11: Repair Updates & Approvals" at bounding box center [430, 148] width 163 height 16
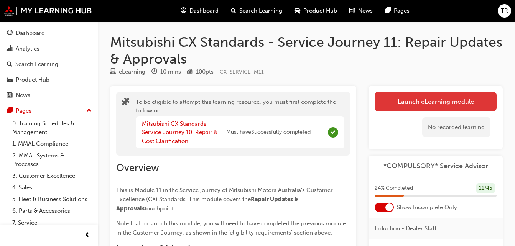
click at [388, 105] on button "Launch eLearning module" at bounding box center [436, 101] width 122 height 19
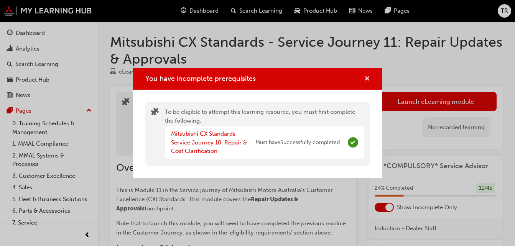
click at [367, 77] on span "cross-icon" at bounding box center [367, 79] width 6 height 7
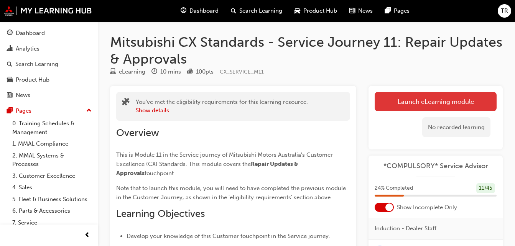
click at [413, 105] on link "Launch eLearning module" at bounding box center [436, 101] width 122 height 19
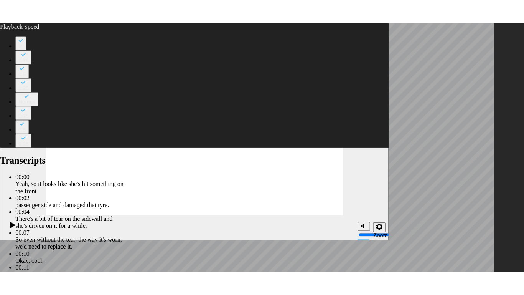
type input "125"
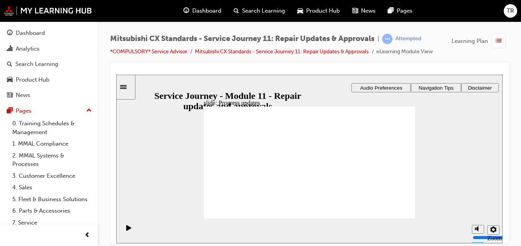
drag, startPoint x: 262, startPoint y: 174, endPoint x: 392, endPoint y: 155, distance: 131.1
drag, startPoint x: 260, startPoint y: 170, endPoint x: 390, endPoint y: 153, distance: 131.1
drag, startPoint x: 267, startPoint y: 174, endPoint x: 405, endPoint y: 167, distance: 139.0
drag, startPoint x: 257, startPoint y: 171, endPoint x: 398, endPoint y: 173, distance: 141.5
drag, startPoint x: 247, startPoint y: 171, endPoint x: 378, endPoint y: 183, distance: 131.8
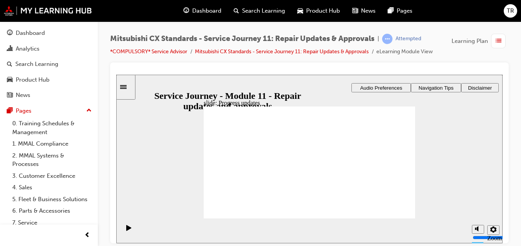
drag, startPoint x: 267, startPoint y: 167, endPoint x: 323, endPoint y: 136, distance: 64.2
checkbox input "true"
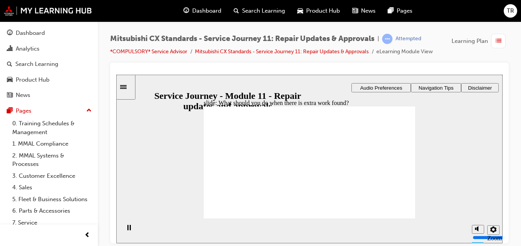
checkbox input "true"
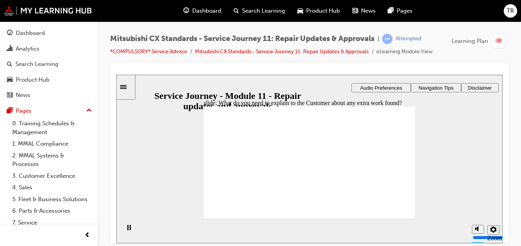
checkbox input "true"
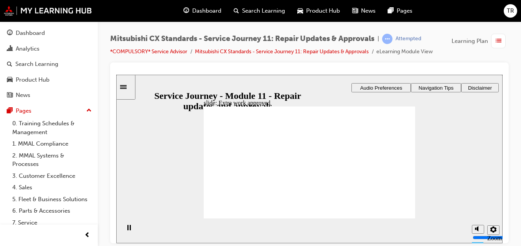
drag, startPoint x: 317, startPoint y: 171, endPoint x: 398, endPoint y: 167, distance: 81.8
drag, startPoint x: 265, startPoint y: 165, endPoint x: 318, endPoint y: 151, distance: 55.1
drag, startPoint x: 266, startPoint y: 174, endPoint x: 325, endPoint y: 169, distance: 59.7
drag, startPoint x: 254, startPoint y: 171, endPoint x: 382, endPoint y: 168, distance: 128.2
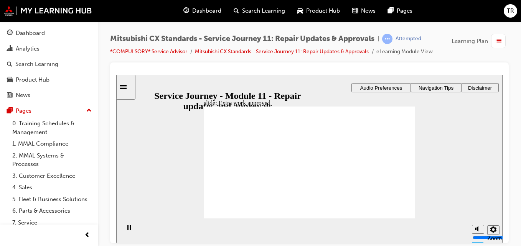
checkbox input "true"
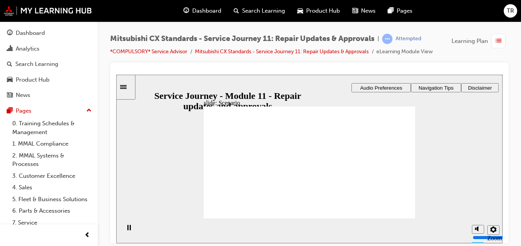
checkbox input "true"
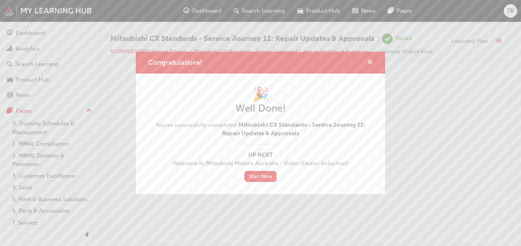
click at [370, 62] on span "cross-icon" at bounding box center [370, 62] width 6 height 7
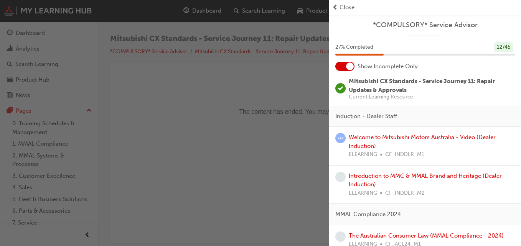
click at [192, 133] on div "button" at bounding box center [164, 123] width 329 height 246
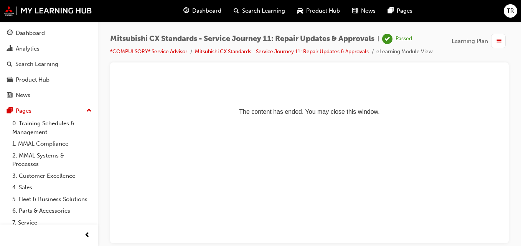
click at [504, 46] on div "button" at bounding box center [498, 41] width 15 height 15
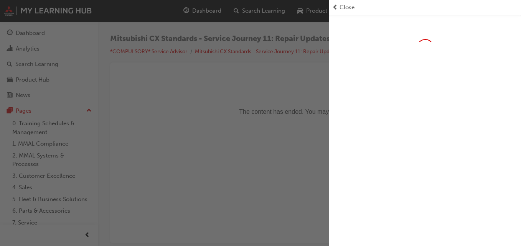
click at [194, 147] on div "button" at bounding box center [164, 123] width 329 height 246
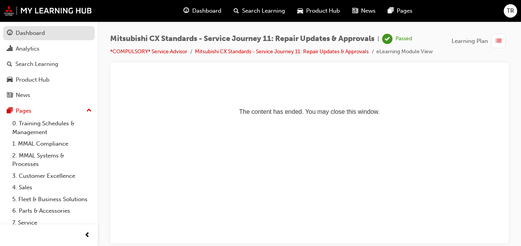
click at [54, 39] on link "Dashboard" at bounding box center [49, 33] width 92 height 14
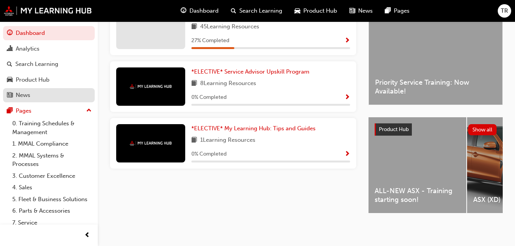
click at [30, 92] on div "News" at bounding box center [23, 95] width 15 height 9
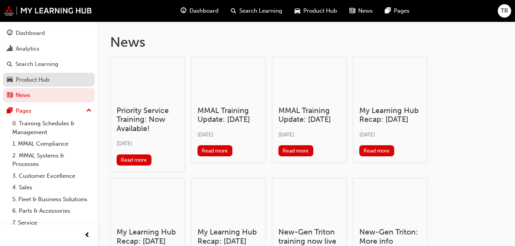
click at [31, 82] on div "Product Hub" at bounding box center [33, 80] width 34 height 9
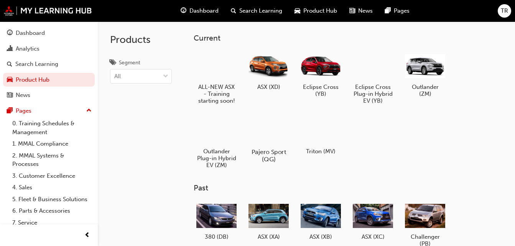
click at [262, 146] on div "Pajero Sport (QG)" at bounding box center [268, 139] width 49 height 54
